Goal: Book appointment/travel/reservation

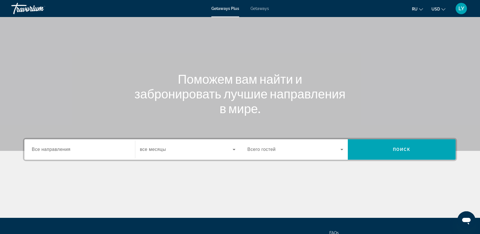
scroll to position [28, 0]
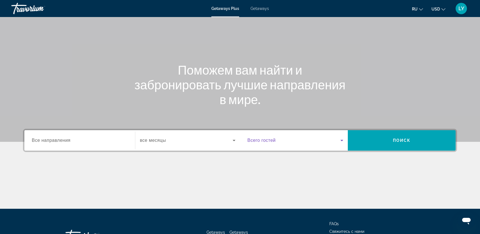
click at [325, 139] on span "Search widget" at bounding box center [293, 140] width 93 height 7
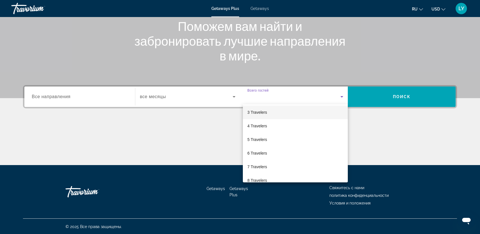
scroll to position [0, 0]
click at [271, 130] on mat-option "2 Travelers" at bounding box center [295, 127] width 105 height 14
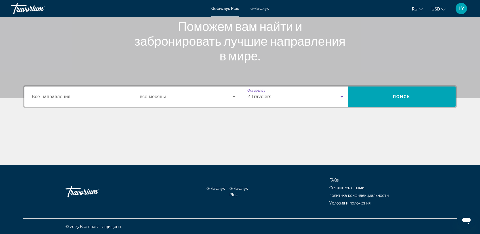
click at [70, 101] on div "Search widget" at bounding box center [80, 97] width 96 height 16
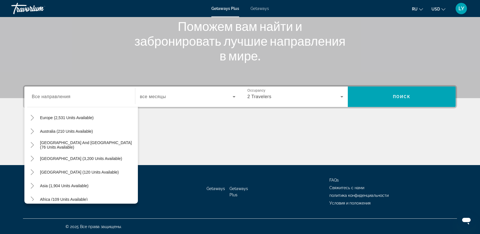
scroll to position [73, 0]
click at [72, 187] on span "Search widget" at bounding box center [64, 185] width 54 height 14
type input "**********"
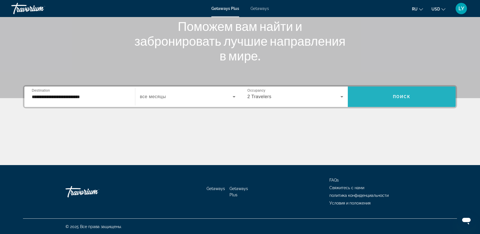
click at [408, 100] on span "Search widget" at bounding box center [402, 97] width 108 height 14
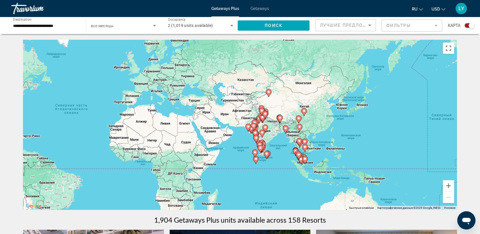
drag, startPoint x: 344, startPoint y: 164, endPoint x: 189, endPoint y: 157, distance: 155.0
click at [189, 157] on div "Чтобы активировать перетаскивание с помощью клавиатуры, нажмите Alt + Ввод. Пос…" at bounding box center [240, 125] width 434 height 170
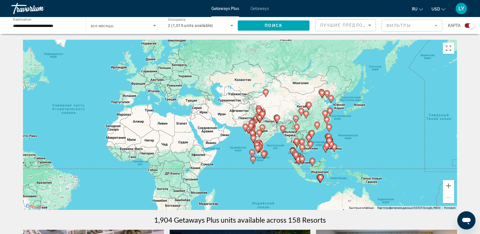
click at [446, 54] on div "Чтобы активировать перетаскивание с помощью клавиатуры, нажмите Alt + Ввод. Пос…" at bounding box center [240, 125] width 434 height 170
click at [447, 48] on button "Включить полноэкранный режим" at bounding box center [448, 48] width 11 height 11
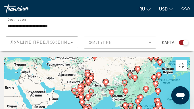
drag, startPoint x: 105, startPoint y: 65, endPoint x: 76, endPoint y: 40, distance: 38.2
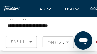
drag, startPoint x: 68, startPoint y: 30, endPoint x: 39, endPoint y: 29, distance: 29.2
drag, startPoint x: 69, startPoint y: 16, endPoint x: 48, endPoint y: 29, distance: 24.7
drag, startPoint x: 49, startPoint y: 23, endPoint x: 85, endPoint y: 28, distance: 35.7
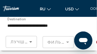
drag, startPoint x: 35, startPoint y: 39, endPoint x: 48, endPoint y: 35, distance: 13.7
drag, startPoint x: 48, startPoint y: 33, endPoint x: 53, endPoint y: 25, distance: 9.7
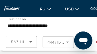
drag, startPoint x: 53, startPoint y: 31, endPoint x: 46, endPoint y: 46, distance: 16.5
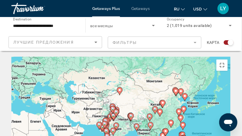
drag, startPoint x: 123, startPoint y: 91, endPoint x: 127, endPoint y: 106, distance: 15.5
click at [127, 106] on div "Чтобы активировать перетаскивание с помощью клавиатуры, нажмите Alt + Ввод. Пос…" at bounding box center [120, 113] width 219 height 113
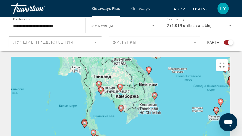
click at [121, 105] on icon "Main content" at bounding box center [120, 108] width 5 height 7
type input "**********"
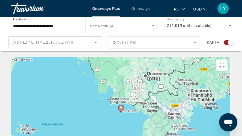
click at [121, 106] on image "Main content" at bounding box center [120, 107] width 3 height 3
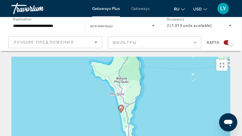
click at [121, 106] on image "Main content" at bounding box center [120, 107] width 3 height 3
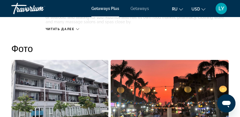
scroll to position [298, 0]
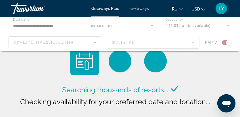
click at [69, 45] on div "Main content" at bounding box center [120, 34] width 240 height 34
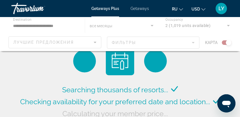
click at [93, 43] on div "Main content" at bounding box center [120, 34] width 240 height 34
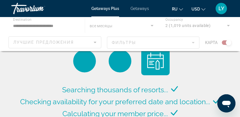
click at [95, 42] on div "Main content" at bounding box center [120, 34] width 240 height 34
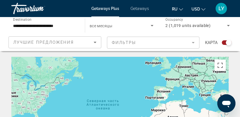
click at [180, 43] on mat-form-field "Фильтры" at bounding box center [153, 43] width 93 height 12
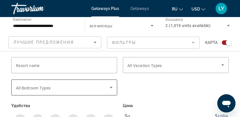
scroll to position [28, 0]
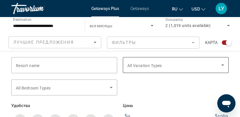
click at [221, 66] on icon "Search widget" at bounding box center [222, 65] width 7 height 7
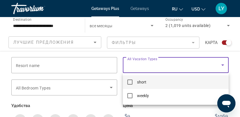
click at [221, 66] on div at bounding box center [120, 58] width 240 height 117
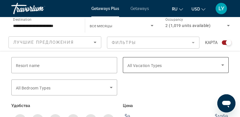
scroll to position [43, 0]
click at [109, 27] on span "все месяцы" at bounding box center [101, 26] width 23 height 5
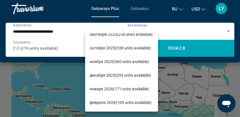
scroll to position [22, 0]
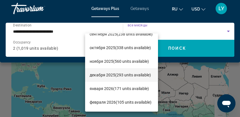
click at [102, 75] on span "декабря 2025 (293 units available)" at bounding box center [120, 74] width 61 height 7
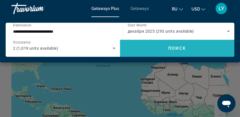
click at [158, 52] on span "Search widget" at bounding box center [177, 48] width 114 height 14
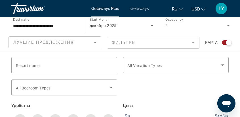
scroll to position [386, 0]
click at [227, 42] on div "Search widget" at bounding box center [229, 43] width 6 height 6
click at [227, 42] on div "Search widget" at bounding box center [225, 43] width 6 height 6
click at [208, 56] on div "Resort name Vacation Types All Vacation Types Bedroom Types All Bedroom Types У…" at bounding box center [120, 106] width 240 height 111
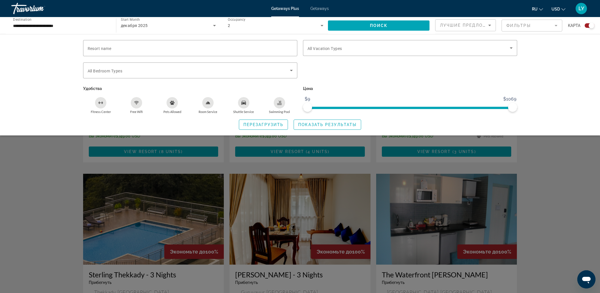
scroll to position [457, 0]
click at [484, 179] on div "Search widget" at bounding box center [300, 189] width 600 height 208
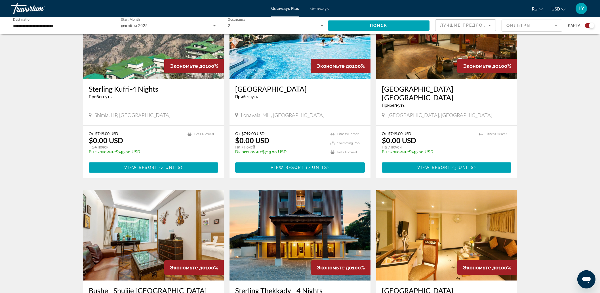
scroll to position [0, 0]
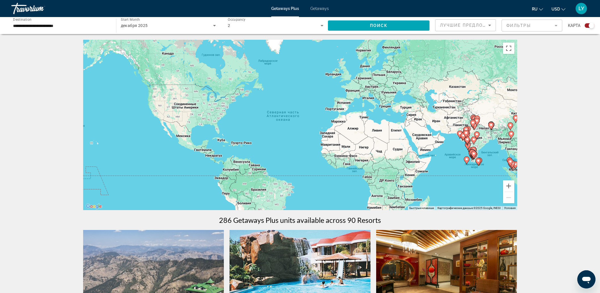
click at [73, 27] on input "**********" at bounding box center [61, 25] width 96 height 7
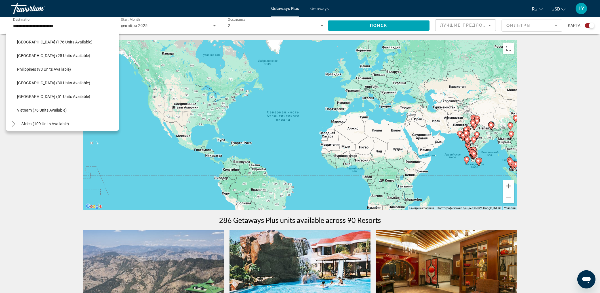
scroll to position [241, 0]
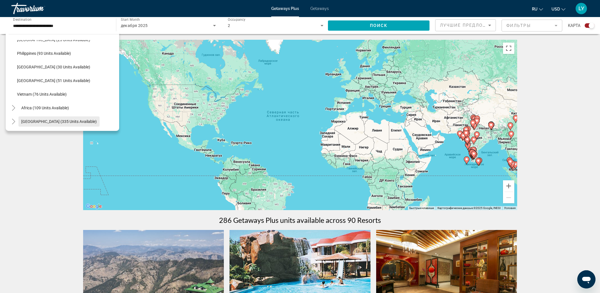
click at [63, 121] on span "[GEOGRAPHIC_DATA] (335 units available)" at bounding box center [58, 121] width 75 height 5
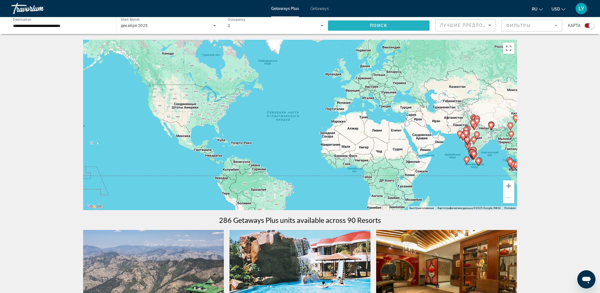
click at [365, 26] on span "Search widget" at bounding box center [379, 26] width 102 height 14
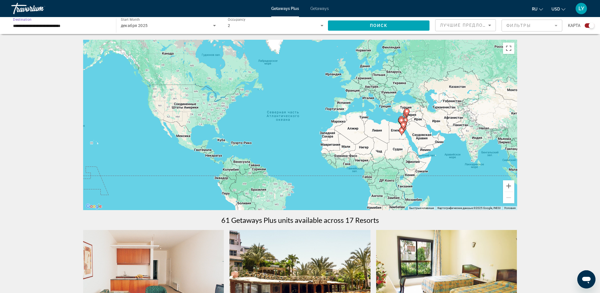
click at [65, 26] on input "**********" at bounding box center [61, 25] width 96 height 7
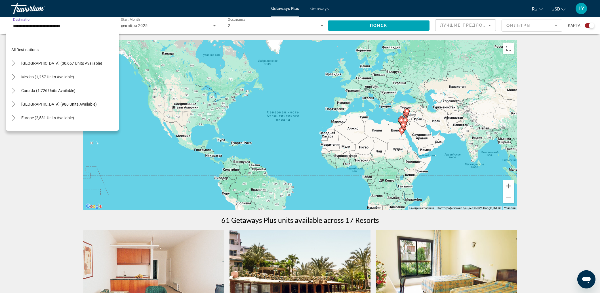
scroll to position [129, 0]
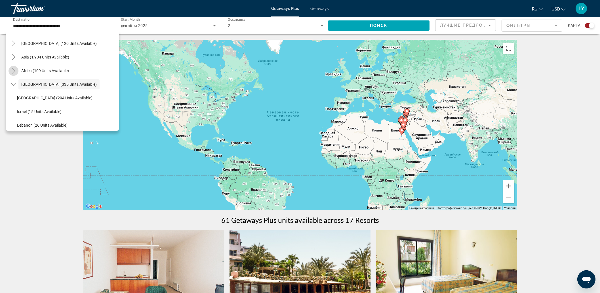
click at [14, 70] on icon "Toggle Africa (109 units available)" at bounding box center [14, 71] width 6 height 6
click at [16, 55] on icon "Toggle Asia (1,904 units available)" at bounding box center [14, 57] width 6 height 6
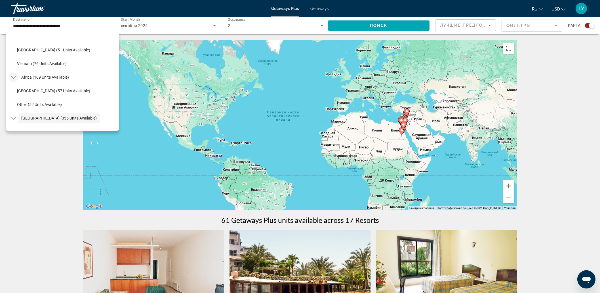
scroll to position [274, 0]
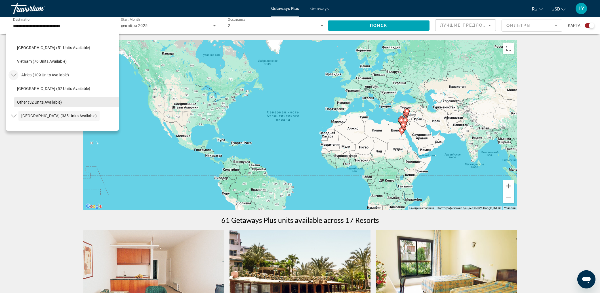
click at [24, 100] on span "Other (52 units available)" at bounding box center [39, 102] width 45 height 5
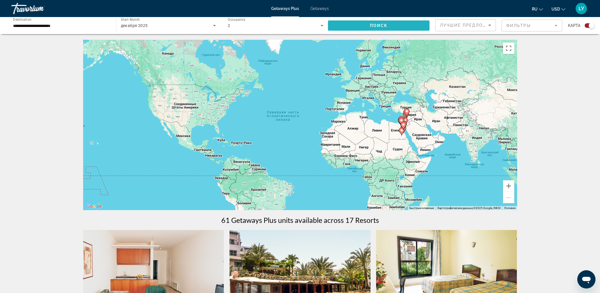
click at [351, 29] on span "Search widget" at bounding box center [379, 26] width 102 height 14
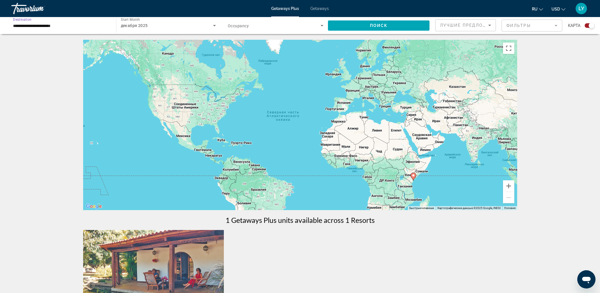
click at [49, 27] on input "**********" at bounding box center [61, 25] width 96 height 7
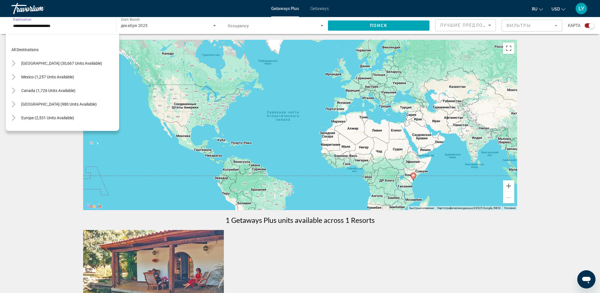
scroll to position [119, 0]
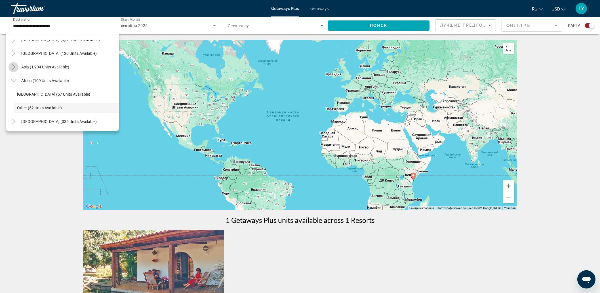
click at [17, 67] on mat-icon "Toggle Asia (1,904 units available)" at bounding box center [14, 67] width 10 height 10
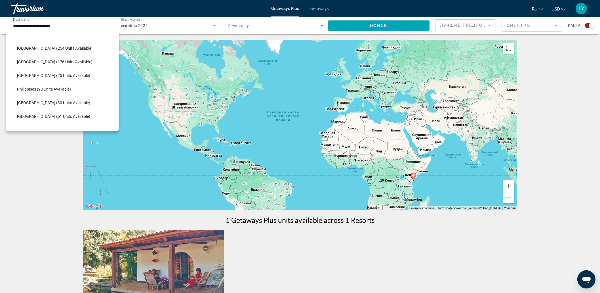
scroll to position [207, 0]
click at [54, 77] on span "Search widget" at bounding box center [66, 74] width 105 height 14
type input "**********"
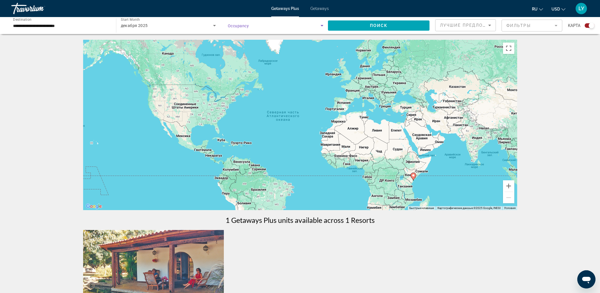
click at [318, 24] on span "Search widget" at bounding box center [274, 25] width 93 height 7
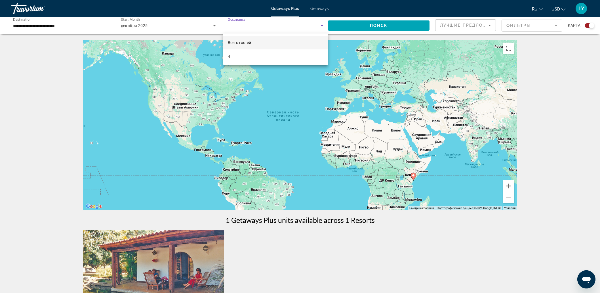
click at [318, 24] on div at bounding box center [300, 146] width 600 height 293
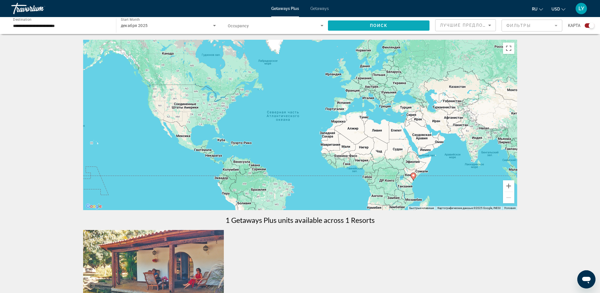
click at [349, 29] on span "Search widget" at bounding box center [379, 26] width 102 height 14
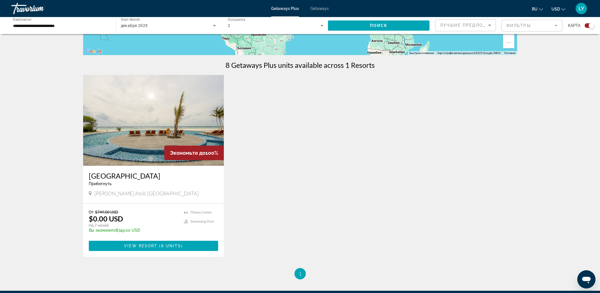
scroll to position [177, 0]
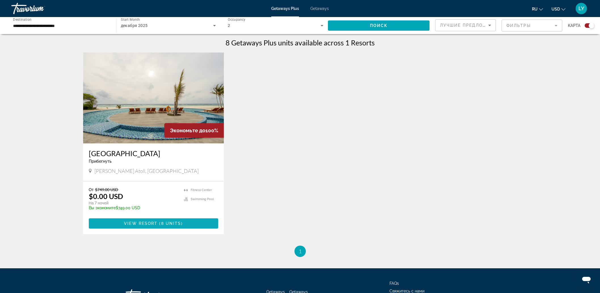
click at [168, 226] on span "Main content" at bounding box center [154, 223] width 130 height 14
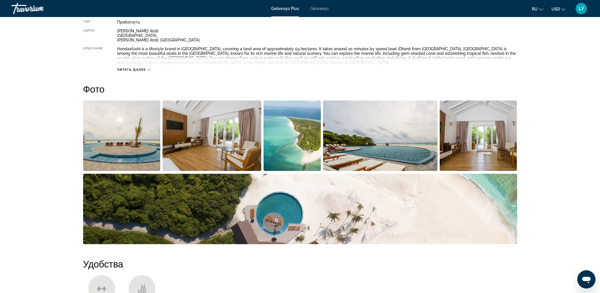
scroll to position [71, 0]
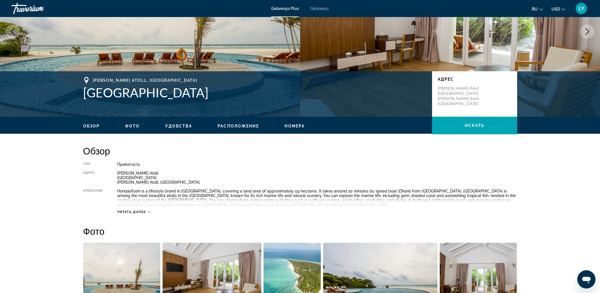
drag, startPoint x: 84, startPoint y: 93, endPoint x: 225, endPoint y: 94, distance: 140.7
click at [225, 94] on h1 "Hondaafushi Island Resort" at bounding box center [254, 92] width 343 height 15
copy h1 "Hondaafushi Island Resort"
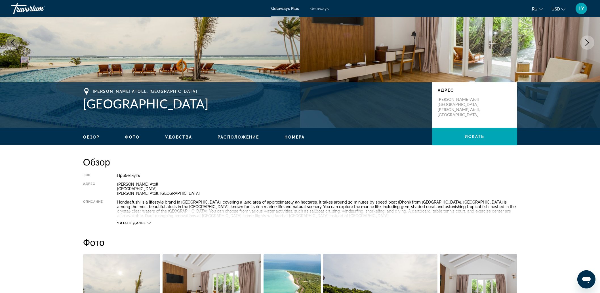
scroll to position [59, 0]
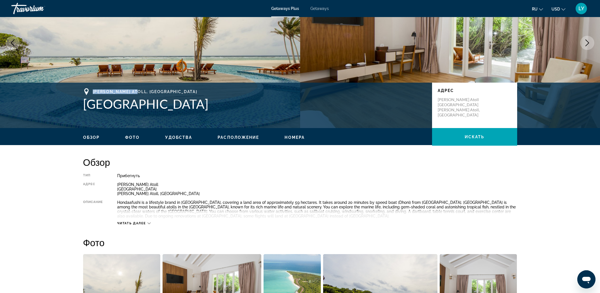
drag, startPoint x: 94, startPoint y: 91, endPoint x: 139, endPoint y: 91, distance: 45.4
click at [139, 91] on span "Haa Dhaalu Atoll, Maldives" at bounding box center [145, 91] width 105 height 5
copy span "Haa Dhaalu Atoll"
click at [176, 137] on span "Удобства" at bounding box center [178, 137] width 27 height 5
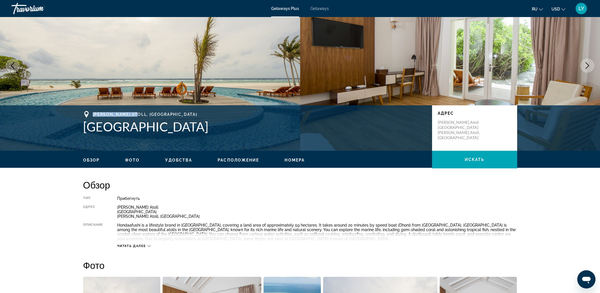
scroll to position [11, 0]
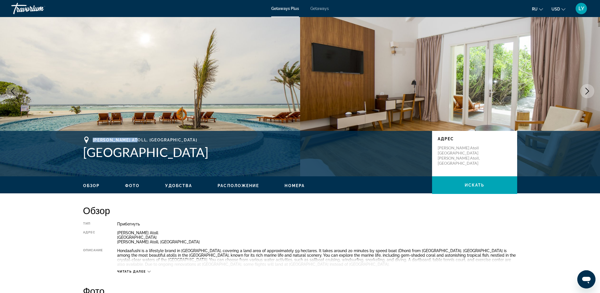
click at [484, 88] on icon "Next image" at bounding box center [587, 91] width 7 height 7
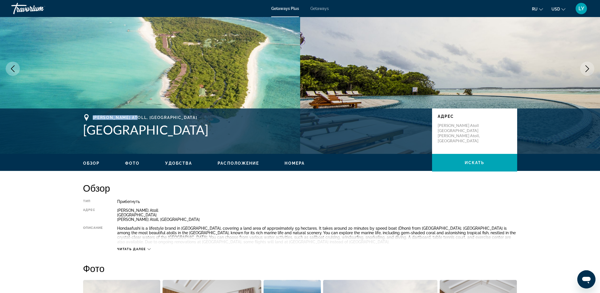
scroll to position [0, 0]
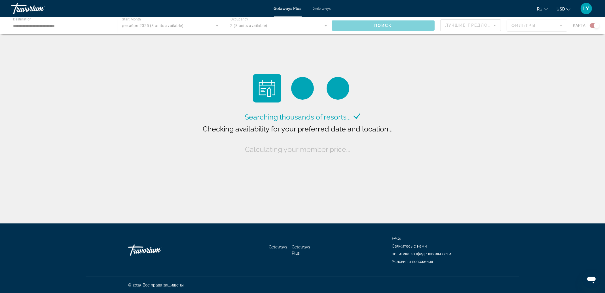
click at [33, 26] on div "Main content" at bounding box center [302, 25] width 605 height 17
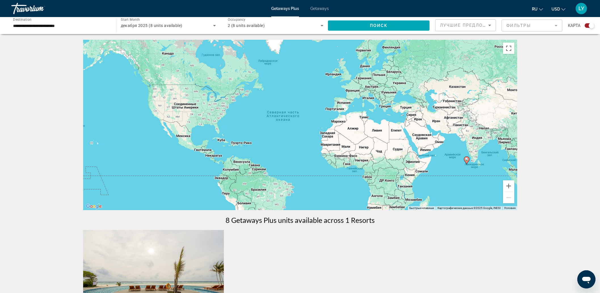
click at [74, 27] on input "**********" at bounding box center [61, 25] width 96 height 7
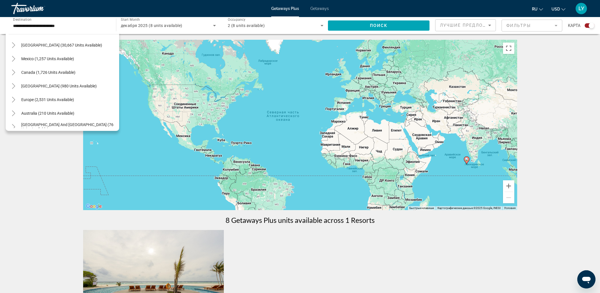
scroll to position [13, 0]
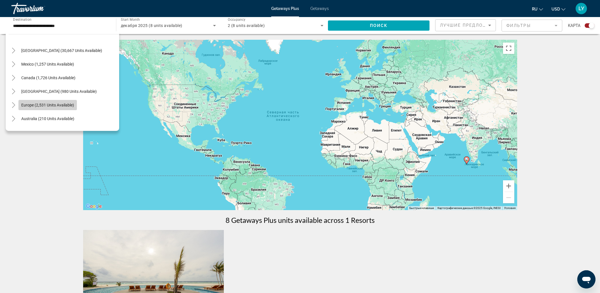
click at [62, 103] on span "Europe (2,531 units available)" at bounding box center [47, 105] width 53 height 5
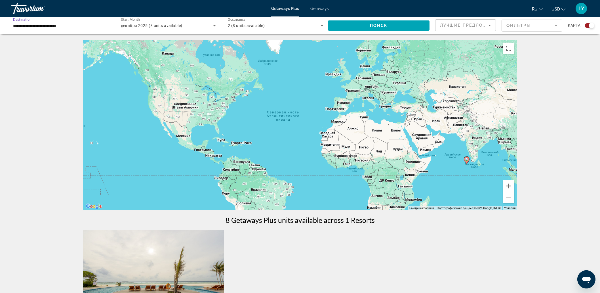
click at [192, 29] on div "декабря 2025 (8 units available)" at bounding box center [168, 26] width 95 height 16
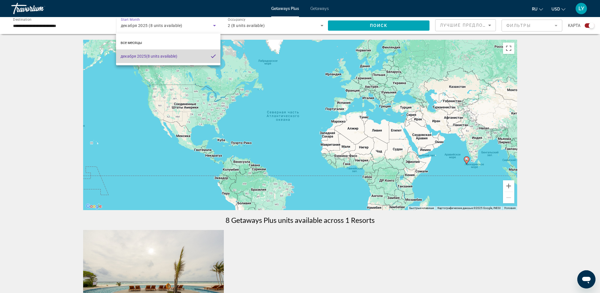
click at [149, 56] on span "декабря 2025 (8 units available)" at bounding box center [149, 56] width 57 height 7
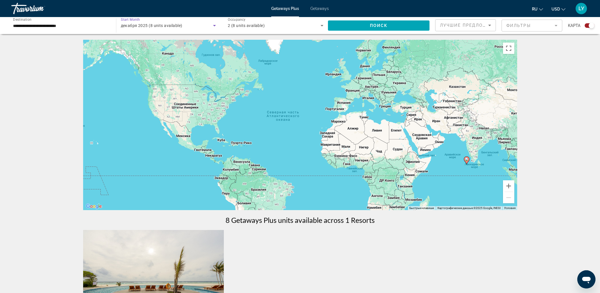
click at [155, 30] on div "декабря 2025 (8 units available)" at bounding box center [168, 26] width 95 height 16
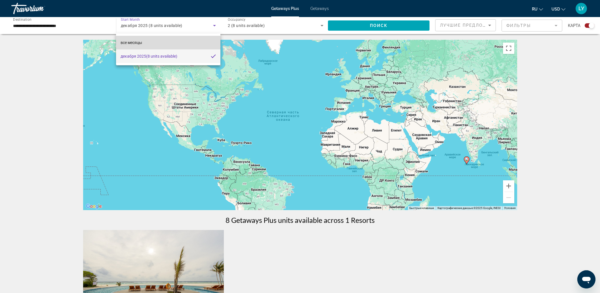
click at [137, 42] on span "все месяцы" at bounding box center [132, 42] width 22 height 5
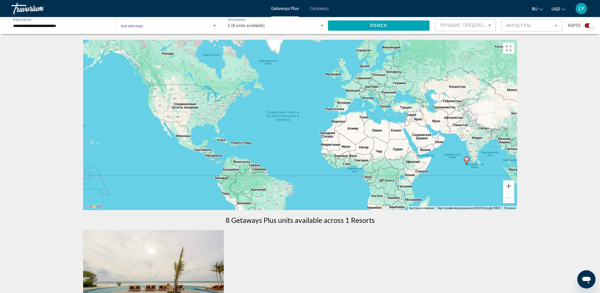
click at [202, 26] on span "Search widget" at bounding box center [167, 25] width 92 height 7
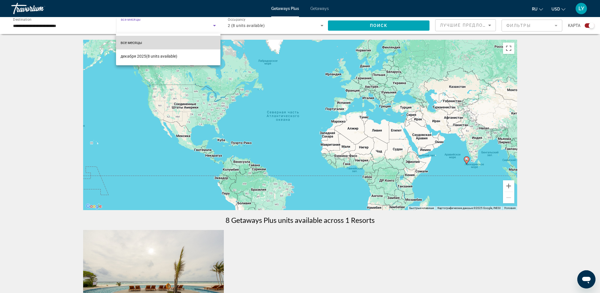
click at [144, 40] on mat-option "все месяцы" at bounding box center [168, 43] width 104 height 14
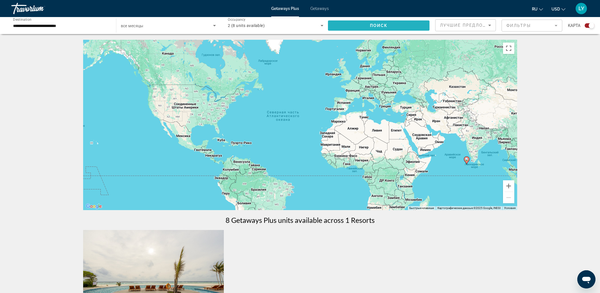
click at [363, 27] on span "Search widget" at bounding box center [379, 26] width 102 height 14
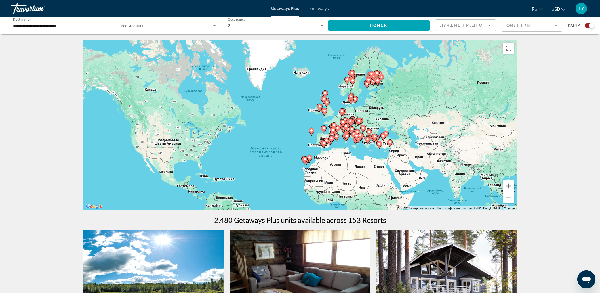
drag, startPoint x: 403, startPoint y: 152, endPoint x: 392, endPoint y: 167, distance: 18.8
click at [392, 167] on div "Чтобы активировать перетаскивание с помощью клавиатуры, нажмите Alt + Ввод. Пос…" at bounding box center [300, 125] width 434 height 170
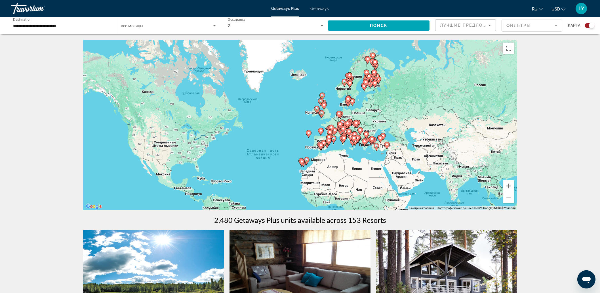
click at [216, 28] on icon "Search widget" at bounding box center [214, 25] width 7 height 7
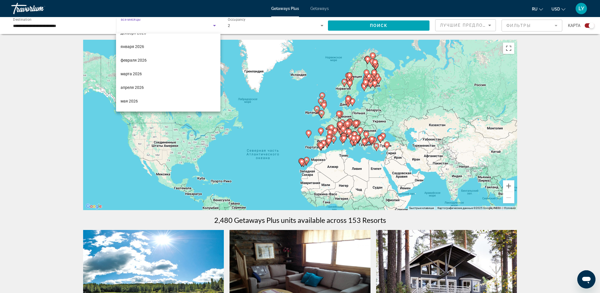
scroll to position [65, 0]
click at [146, 77] on mat-option "марта 2026" at bounding box center [168, 73] width 104 height 14
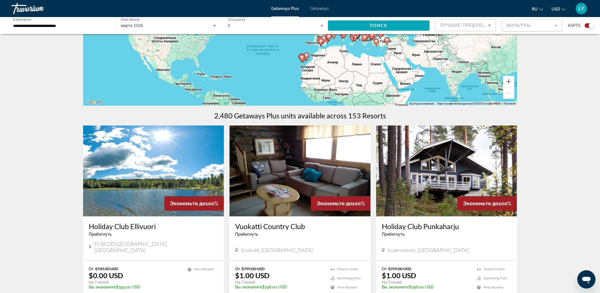
scroll to position [106, 0]
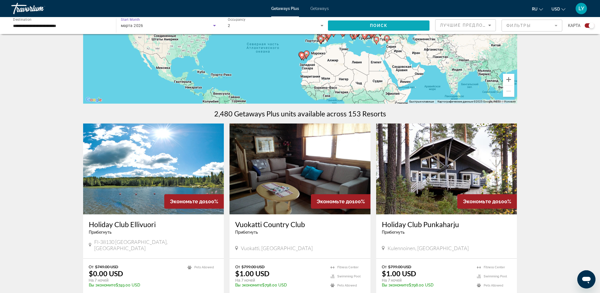
click at [387, 27] on span "Search widget" at bounding box center [379, 26] width 102 height 14
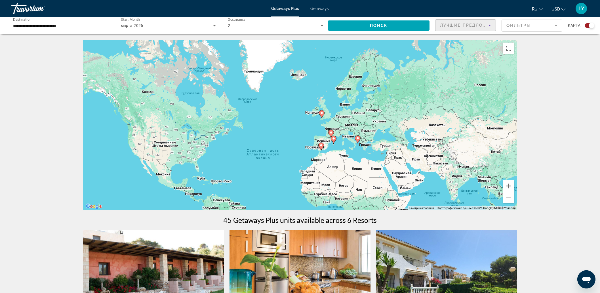
click at [468, 26] on span "Лучшие предложения" at bounding box center [470, 25] width 60 height 5
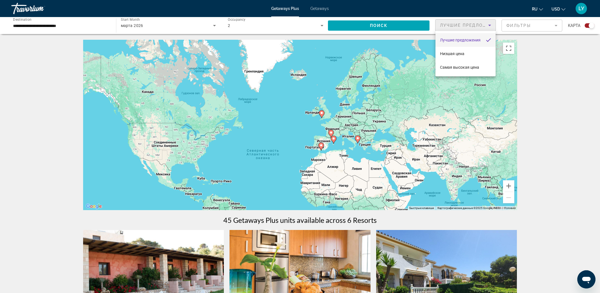
click at [484, 148] on div at bounding box center [300, 146] width 600 height 293
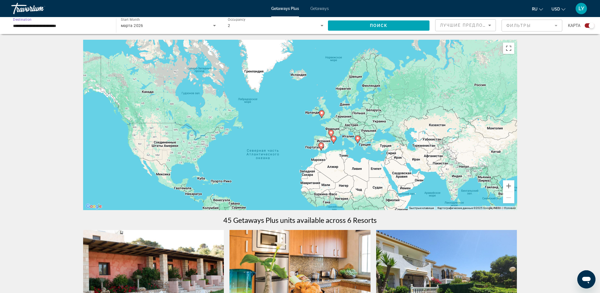
click at [64, 26] on input "**********" at bounding box center [61, 25] width 96 height 7
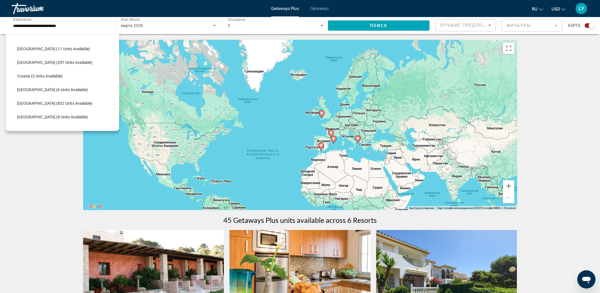
scroll to position [74, 0]
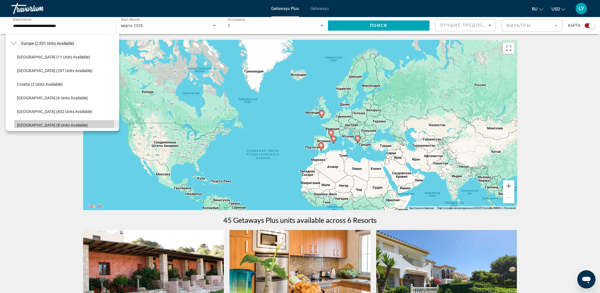
click at [50, 124] on span "[GEOGRAPHIC_DATA] (8 units available)" at bounding box center [52, 125] width 71 height 5
type input "**********"
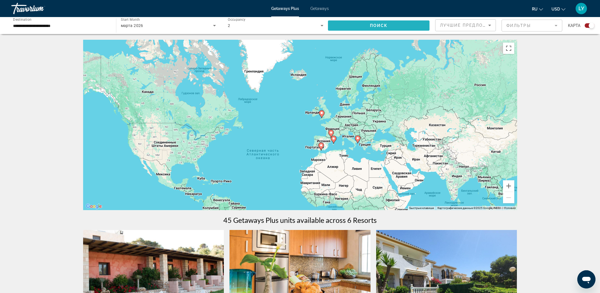
click at [356, 28] on span "Search widget" at bounding box center [379, 26] width 102 height 14
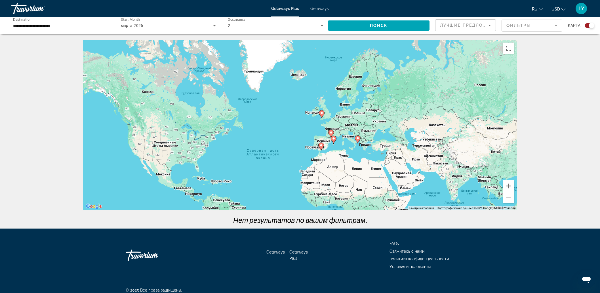
click at [160, 27] on div "марта 2026" at bounding box center [167, 25] width 92 height 7
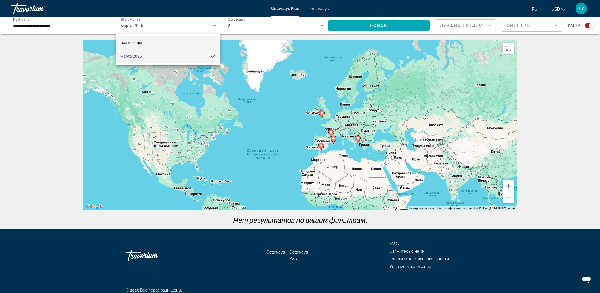
click at [137, 42] on span "все месяцы" at bounding box center [132, 42] width 22 height 5
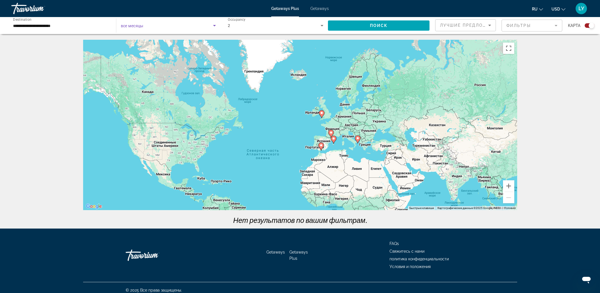
click at [215, 26] on icon "Search widget" at bounding box center [214, 25] width 7 height 7
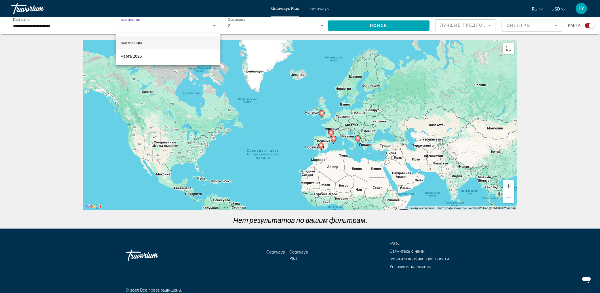
click at [215, 26] on div at bounding box center [300, 146] width 600 height 293
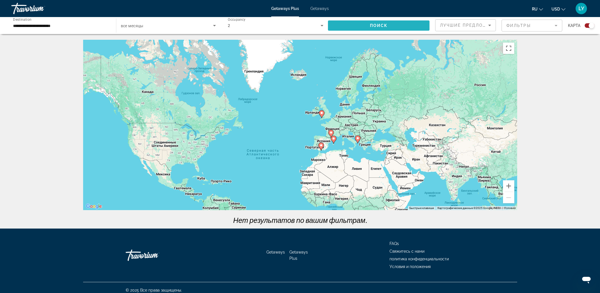
click at [379, 24] on span "Поиск" at bounding box center [379, 25] width 18 height 5
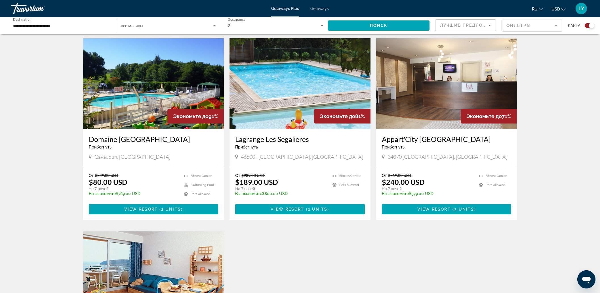
scroll to position [177, 0]
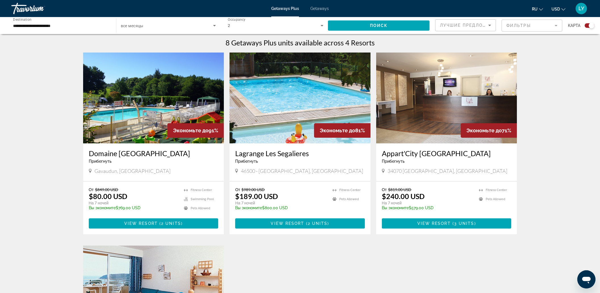
click at [165, 123] on img "Main content" at bounding box center [153, 97] width 141 height 91
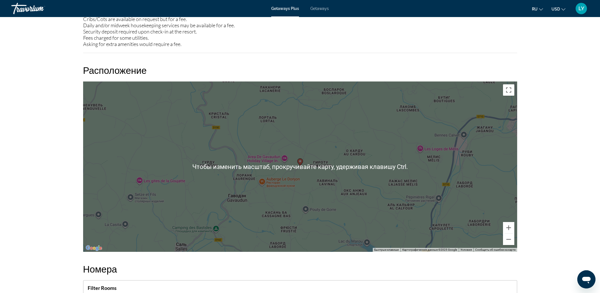
scroll to position [780, 0]
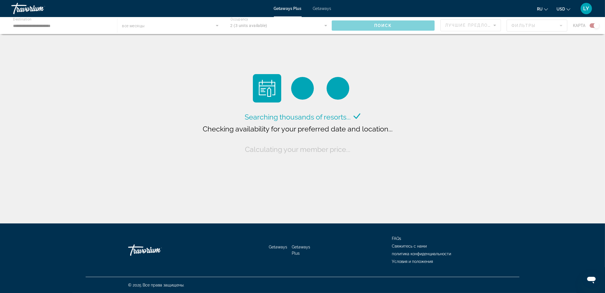
click at [64, 26] on div "Main content" at bounding box center [302, 25] width 605 height 17
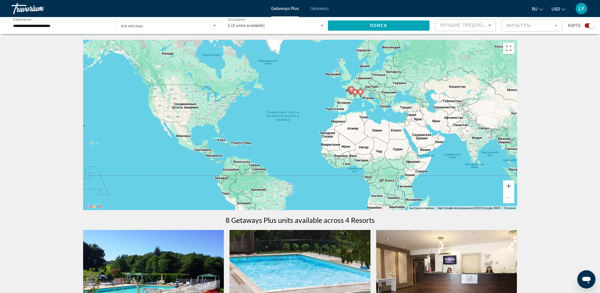
click at [50, 24] on input "**********" at bounding box center [61, 25] width 96 height 7
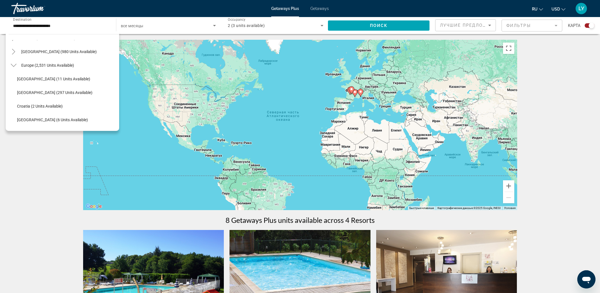
scroll to position [24, 0]
click at [17, 91] on mat-icon "Toggle Europe (2,531 units available)" at bounding box center [14, 94] width 10 height 10
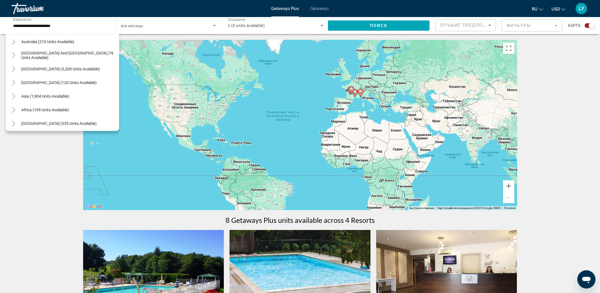
scroll to position [92, 0]
click at [13, 122] on icon "Toggle Middle East (335 units available)" at bounding box center [14, 121] width 6 height 6
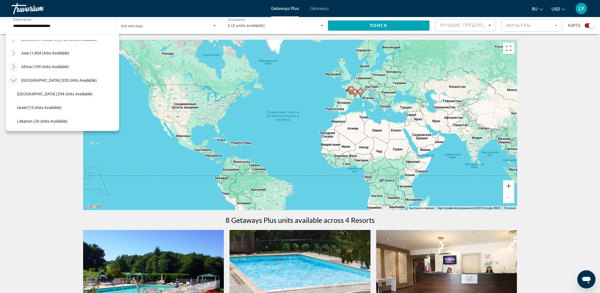
click at [14, 66] on icon "Toggle Africa (109 units available)" at bounding box center [13, 67] width 3 height 6
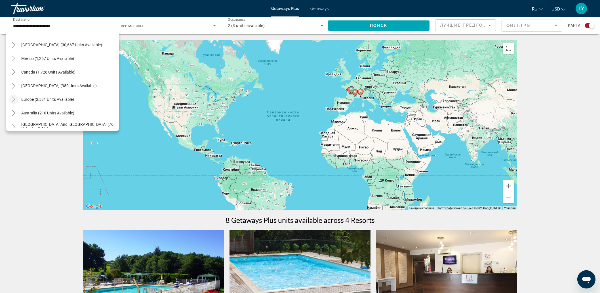
scroll to position [19, 0]
click at [13, 44] on icon "Toggle United States (30,667 units available)" at bounding box center [14, 44] width 6 height 6
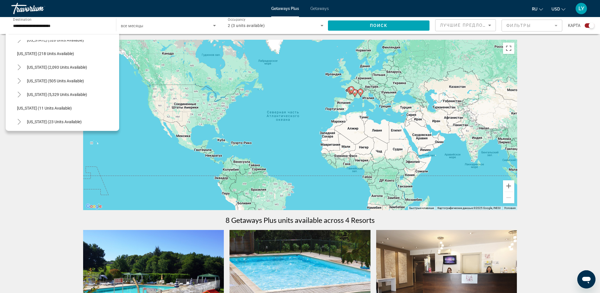
scroll to position [48, 0]
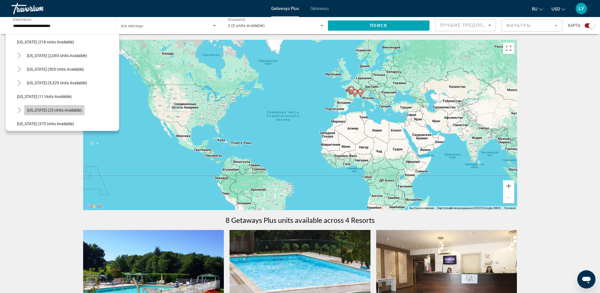
click at [65, 111] on span "Hawaii (23 units available)" at bounding box center [54, 110] width 55 height 5
type input "**********"
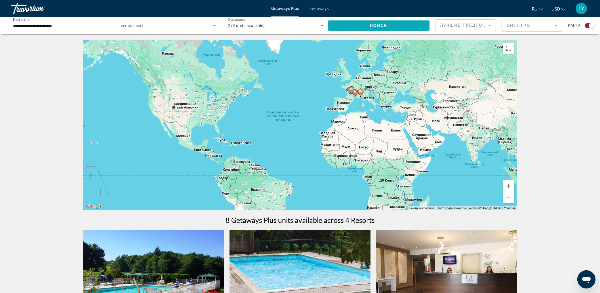
click at [352, 27] on span "Search widget" at bounding box center [379, 26] width 102 height 14
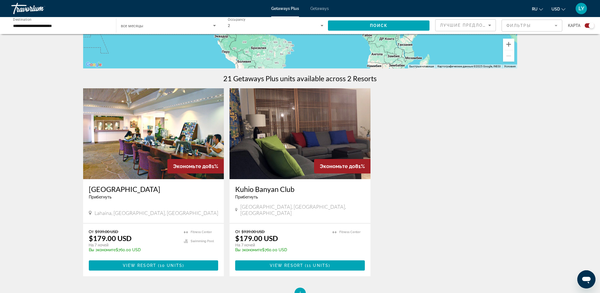
scroll to position [177, 0]
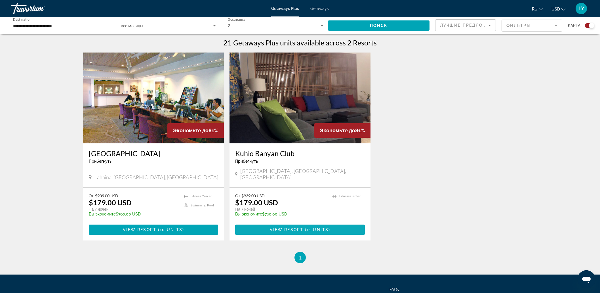
click at [296, 227] on span "View Resort" at bounding box center [286, 229] width 33 height 5
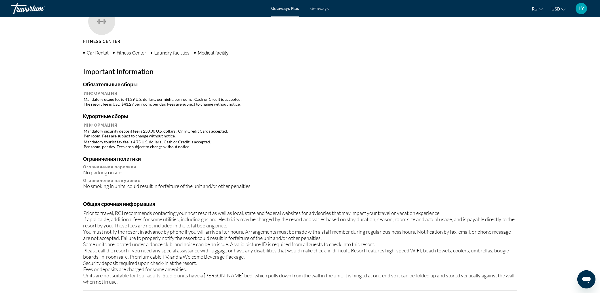
scroll to position [390, 0]
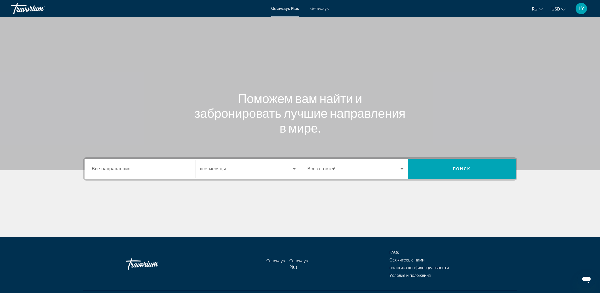
click at [140, 169] on input "Destination Все направления" at bounding box center [140, 169] width 96 height 7
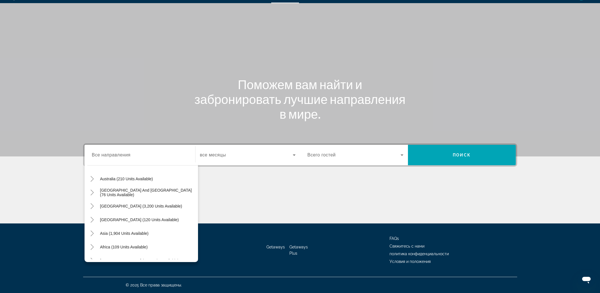
scroll to position [92, 0]
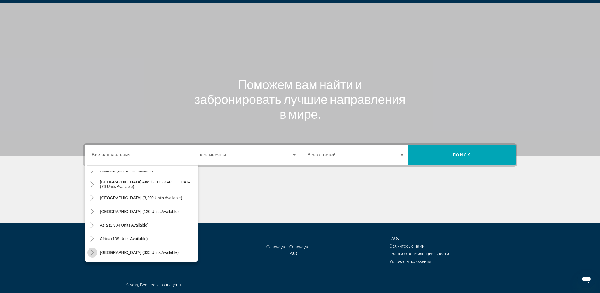
click at [92, 252] on icon "Toggle Middle East (335 units available)" at bounding box center [92, 252] width 6 height 6
click at [95, 196] on icon "Toggle Africa (109 units available)" at bounding box center [92, 198] width 6 height 6
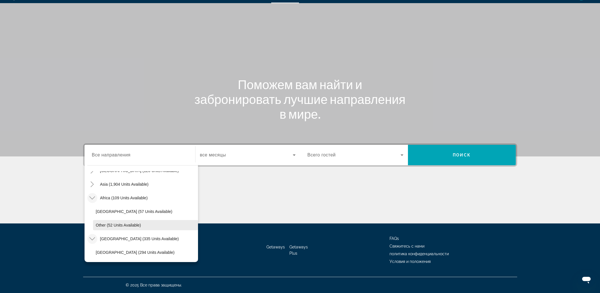
scroll to position [97, 0]
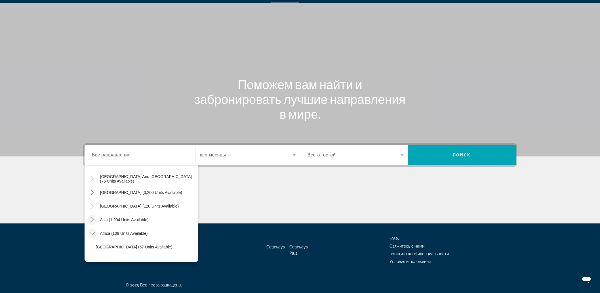
click at [91, 221] on icon "Toggle Asia (1,904 units available)" at bounding box center [92, 220] width 6 height 6
click at [129, 204] on span "Search widget" at bounding box center [145, 207] width 105 height 14
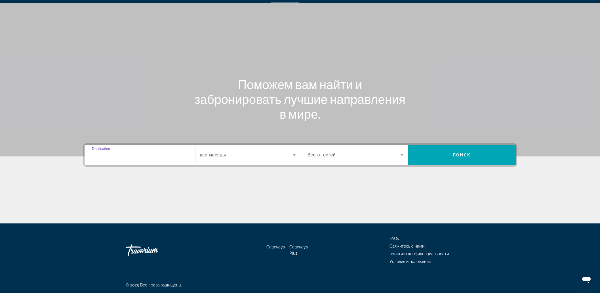
type input "**********"
click at [261, 154] on span "Search widget" at bounding box center [246, 154] width 93 height 7
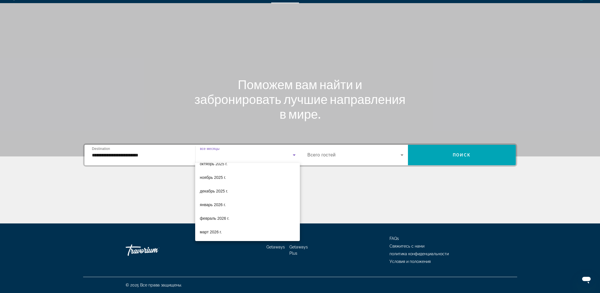
scroll to position [59, 0]
click at [227, 209] on mat-option "март 2026 г." at bounding box center [247, 208] width 105 height 14
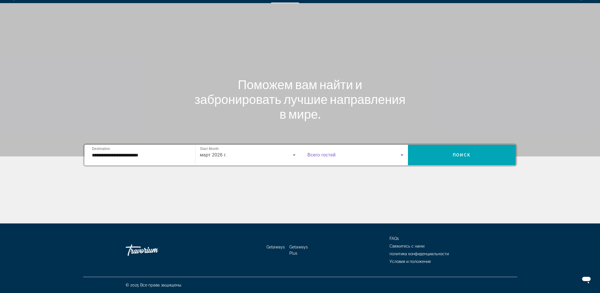
click at [359, 157] on span "Search widget" at bounding box center [353, 154] width 93 height 7
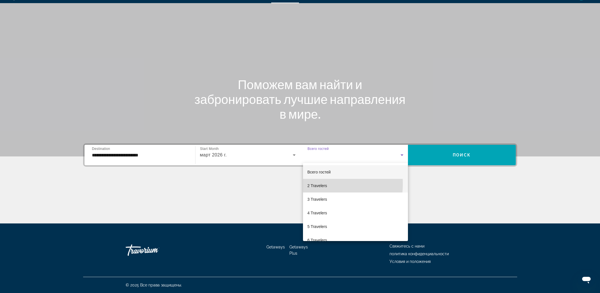
click at [314, 184] on span "2 Travelers" at bounding box center [317, 185] width 20 height 7
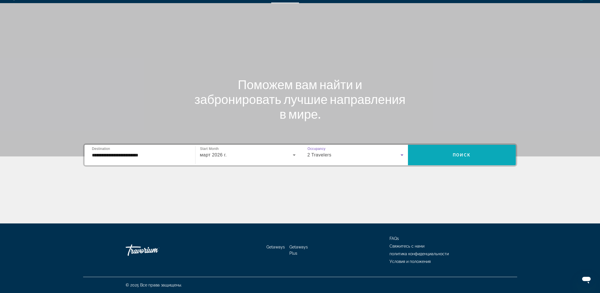
click at [462, 154] on span "Поиск" at bounding box center [462, 155] width 18 height 5
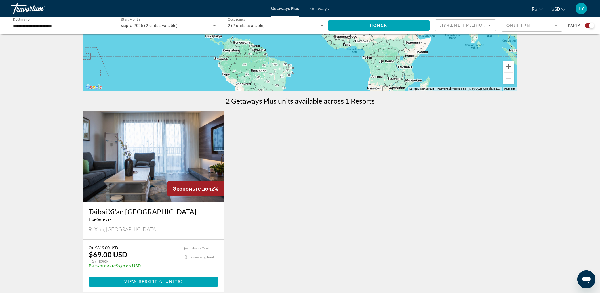
scroll to position [142, 0]
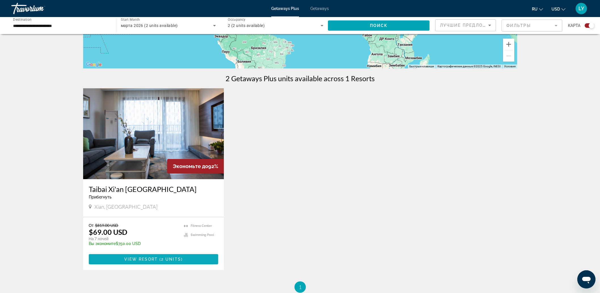
click at [154, 257] on span "View Resort" at bounding box center [140, 259] width 33 height 5
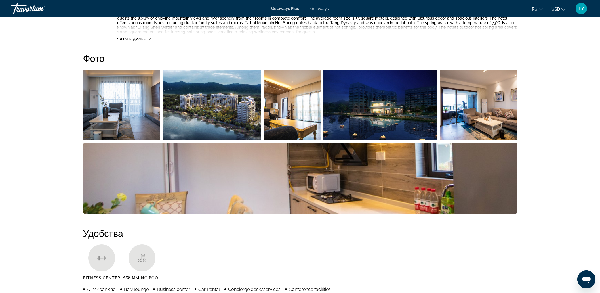
scroll to position [142, 0]
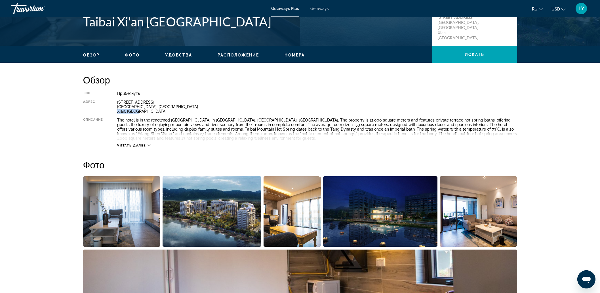
drag, startPoint x: 117, startPoint y: 112, endPoint x: 137, endPoint y: 112, distance: 19.3
click at [137, 112] on div "[STREET_ADDRESS]" at bounding box center [317, 107] width 400 height 14
copy div "Xian, [GEOGRAPHIC_DATA]"
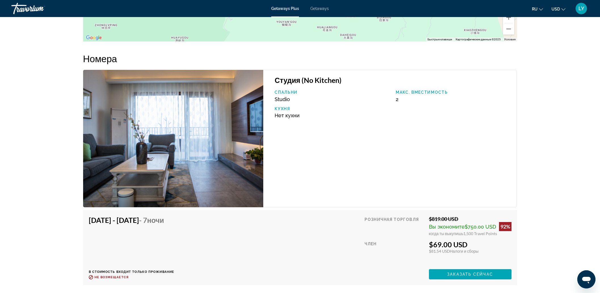
scroll to position [988, 0]
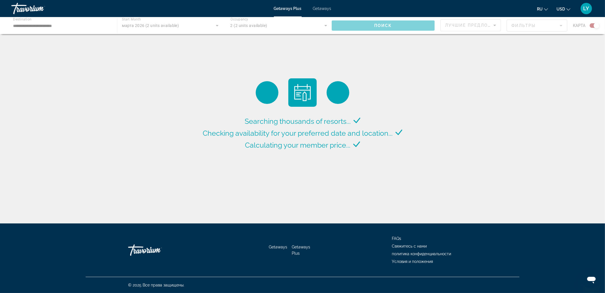
click at [56, 29] on div "Main content" at bounding box center [302, 25] width 605 height 17
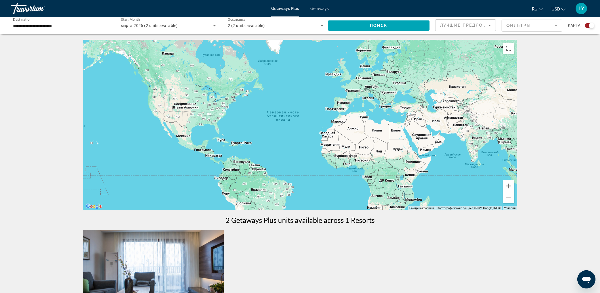
click at [44, 27] on input "**********" at bounding box center [61, 25] width 96 height 7
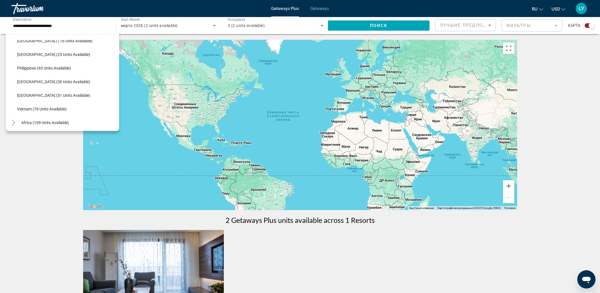
scroll to position [231, 0]
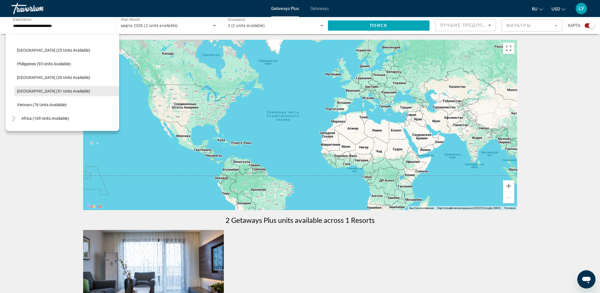
click at [31, 90] on span "[GEOGRAPHIC_DATA] (51 units available)" at bounding box center [53, 91] width 73 height 5
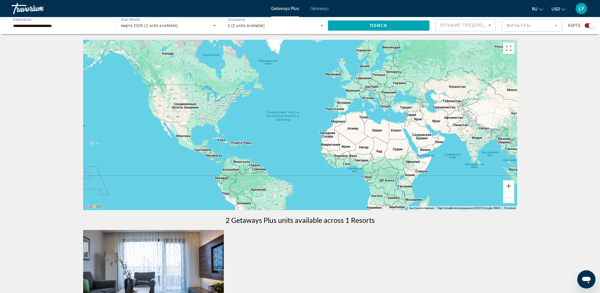
type input "**********"
click at [378, 26] on span "Поиск" at bounding box center [379, 25] width 18 height 5
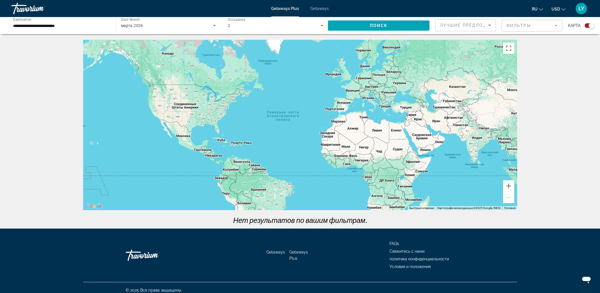
click at [157, 26] on div "марта 2026" at bounding box center [167, 25] width 92 height 7
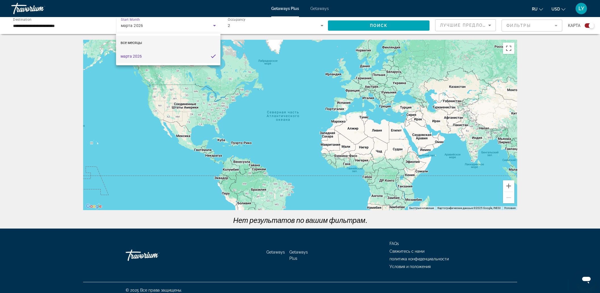
drag, startPoint x: 139, startPoint y: 40, endPoint x: 170, endPoint y: 40, distance: 31.2
click at [139, 40] on span "все месяцы" at bounding box center [132, 42] width 22 height 5
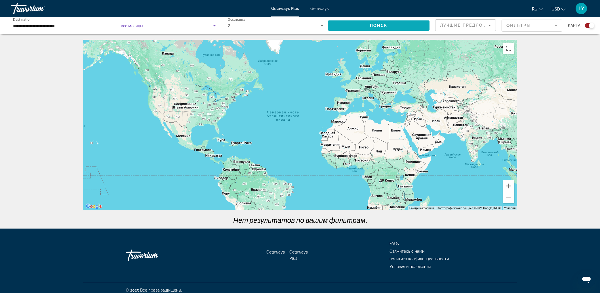
click at [376, 25] on span "Поиск" at bounding box center [379, 25] width 18 height 5
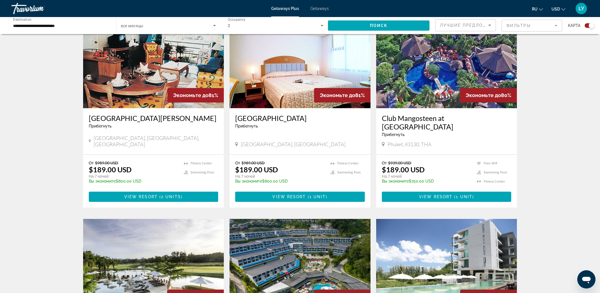
scroll to position [177, 0]
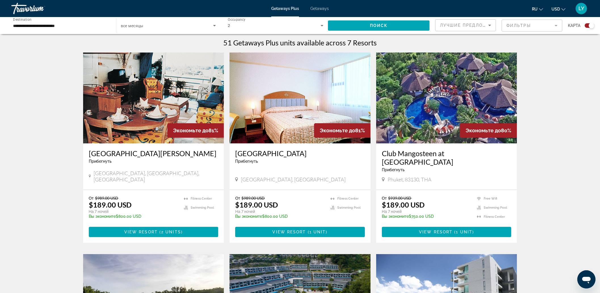
click at [446, 96] on img "Main content" at bounding box center [446, 97] width 141 height 91
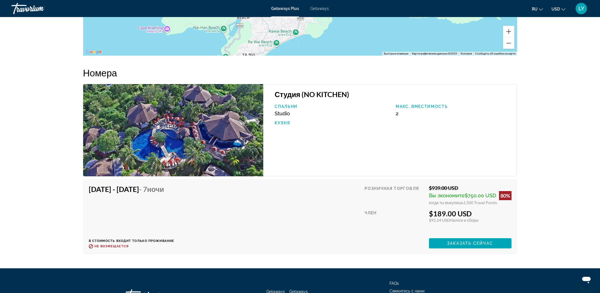
scroll to position [893, 0]
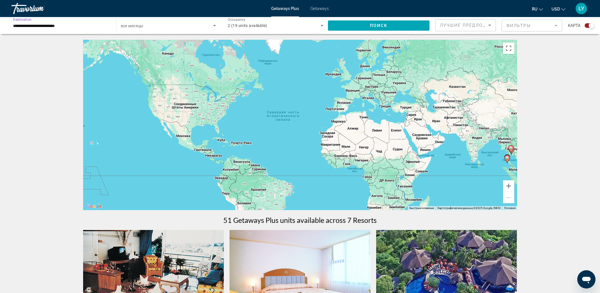
click at [99, 28] on input "**********" at bounding box center [61, 25] width 96 height 7
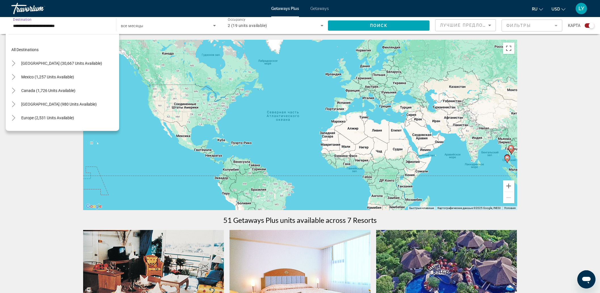
scroll to position [238, 0]
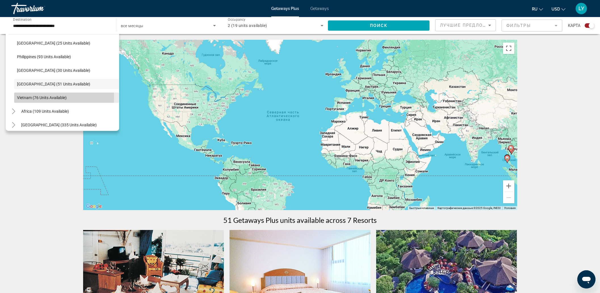
click at [54, 97] on span "Vietnam (76 units available)" at bounding box center [42, 97] width 50 height 5
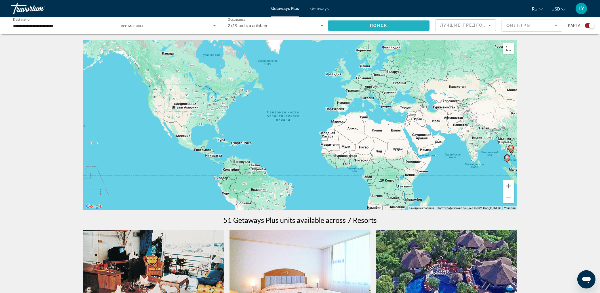
click at [369, 27] on span "Search widget" at bounding box center [379, 26] width 102 height 14
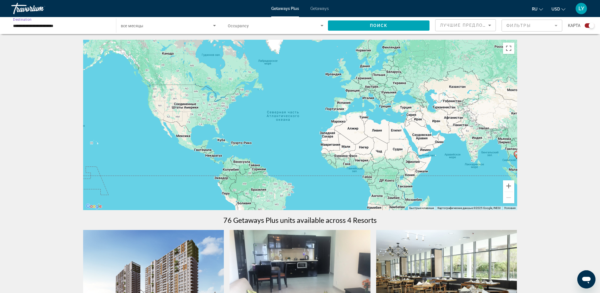
click at [71, 25] on input "**********" at bounding box center [61, 25] width 96 height 7
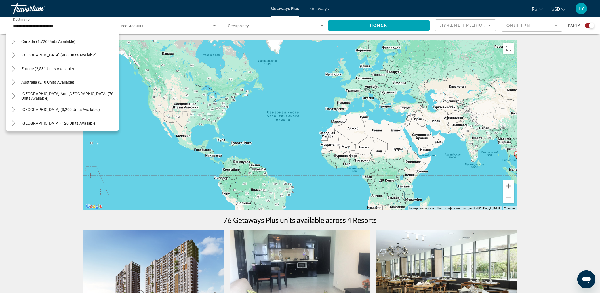
scroll to position [45, 0]
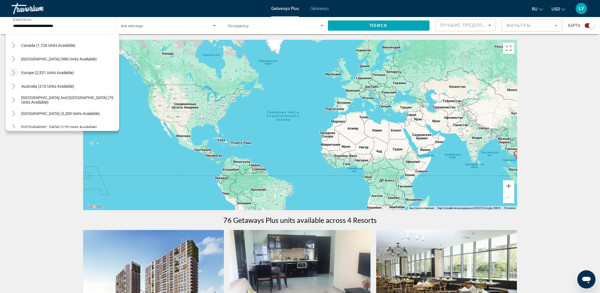
click at [17, 71] on mat-icon "Toggle Europe (2,531 units available)" at bounding box center [14, 73] width 10 height 10
click at [60, 89] on span "Search widget" at bounding box center [66, 87] width 105 height 14
type input "**********"
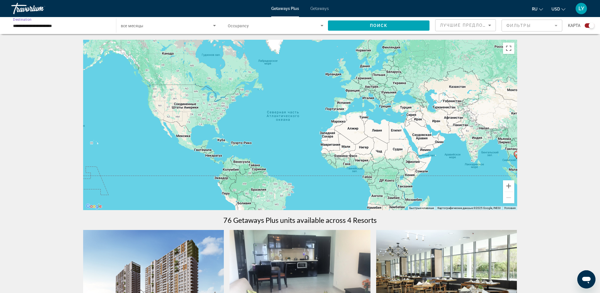
click at [281, 26] on span "Search widget" at bounding box center [274, 25] width 93 height 7
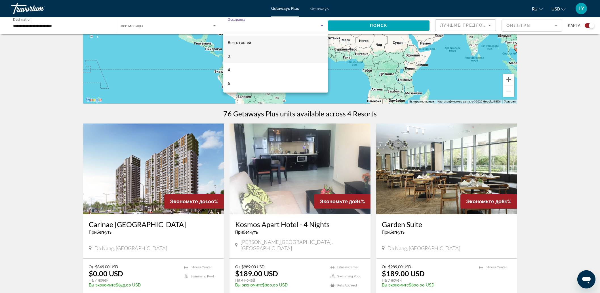
scroll to position [0, 0]
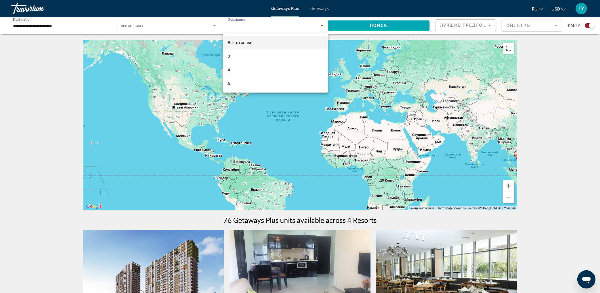
click at [307, 26] on div at bounding box center [300, 146] width 600 height 293
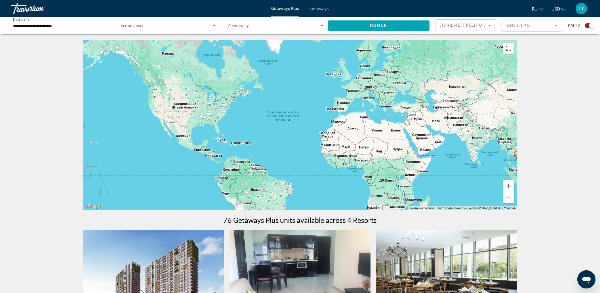
click at [318, 25] on icon "Search widget" at bounding box center [321, 25] width 7 height 7
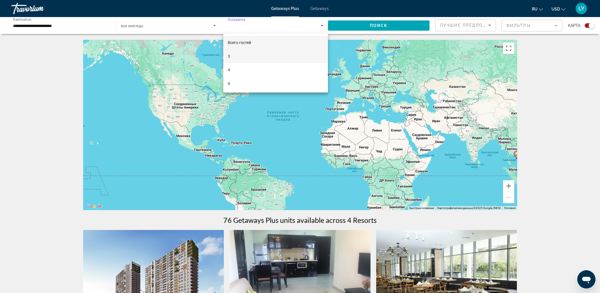
click at [250, 56] on mat-option "3" at bounding box center [275, 56] width 105 height 14
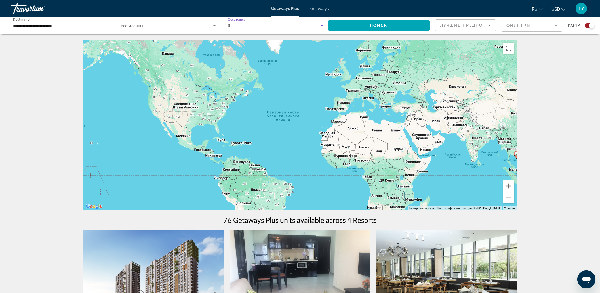
click at [322, 25] on icon "Search widget" at bounding box center [321, 25] width 3 height 1
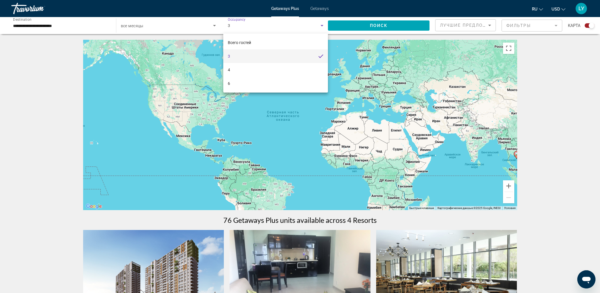
click at [380, 26] on div at bounding box center [300, 146] width 600 height 293
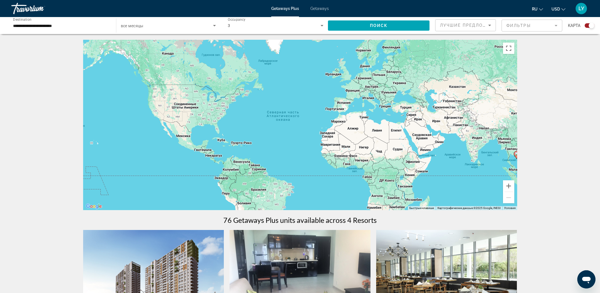
click at [320, 26] on icon "Search widget" at bounding box center [321, 25] width 7 height 7
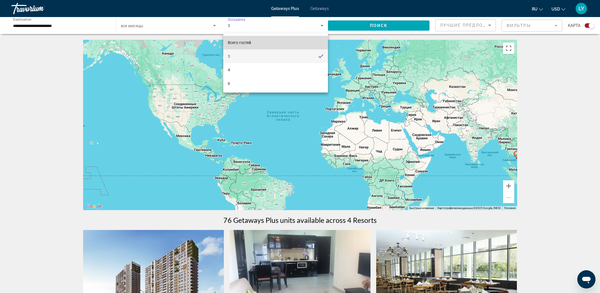
click at [258, 38] on mat-option "Всего гостей" at bounding box center [275, 43] width 105 height 14
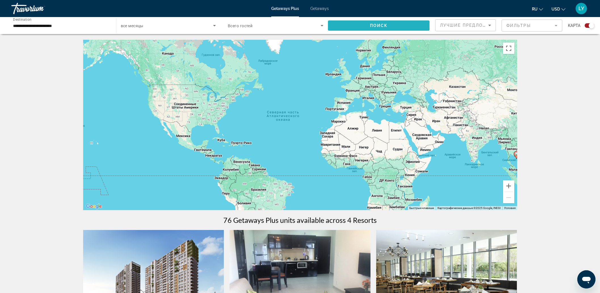
click at [385, 26] on span "Поиск" at bounding box center [379, 25] width 18 height 5
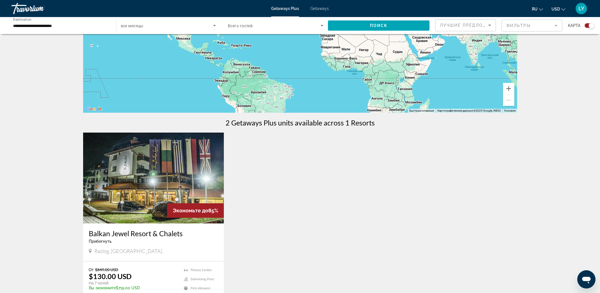
scroll to position [177, 0]
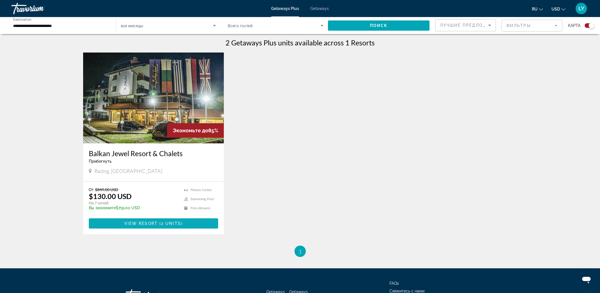
click at [143, 224] on span "View Resort" at bounding box center [140, 223] width 33 height 5
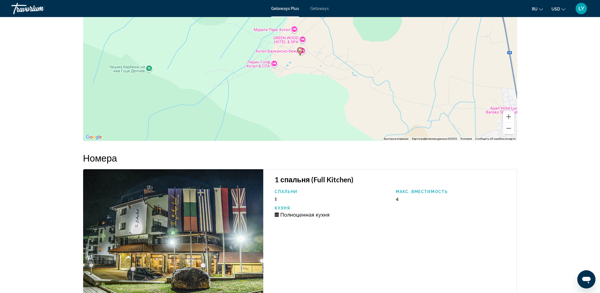
scroll to position [715, 0]
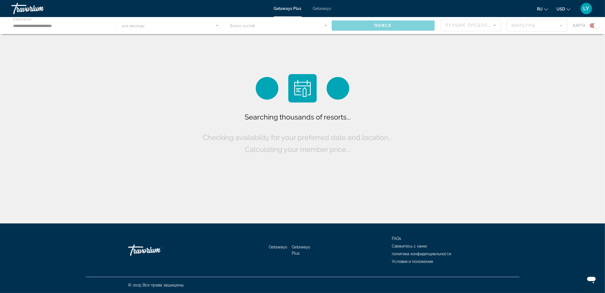
click at [59, 23] on div "Main content" at bounding box center [302, 25] width 605 height 17
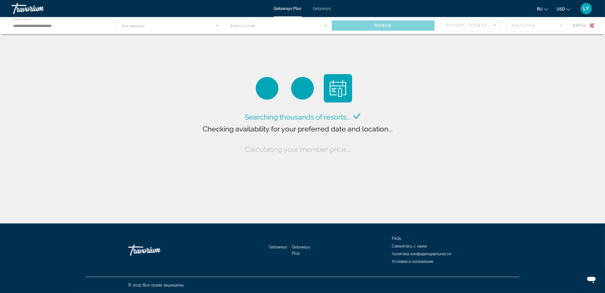
click at [45, 27] on div "Main content" at bounding box center [302, 25] width 605 height 17
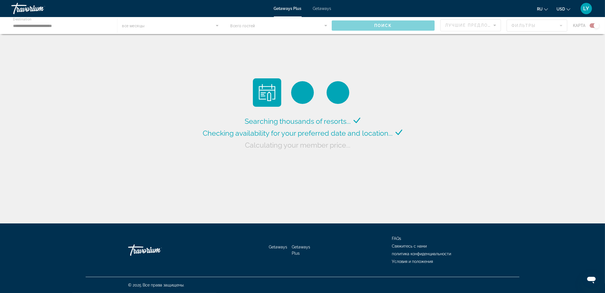
click at [101, 28] on div "Main content" at bounding box center [302, 25] width 605 height 17
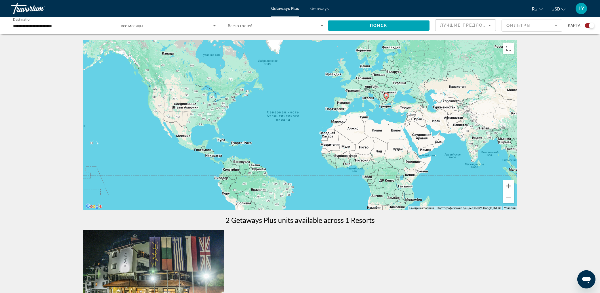
click at [112, 26] on div "**********" at bounding box center [61, 26] width 105 height 16
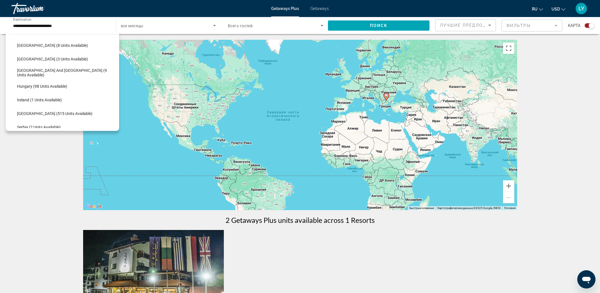
scroll to position [20, 0]
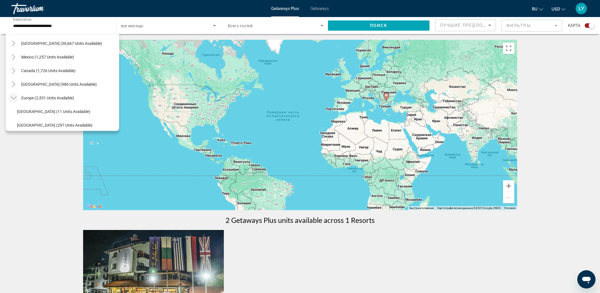
click at [16, 97] on icon "Toggle Europe (2,531 units available)" at bounding box center [14, 98] width 6 height 6
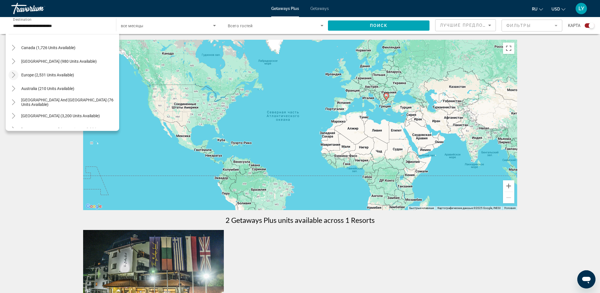
scroll to position [51, 0]
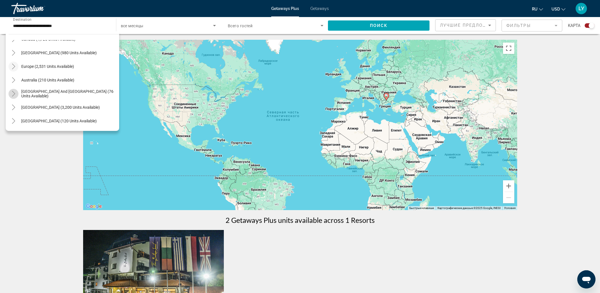
click at [16, 94] on mat-icon "Toggle South Pacific and Oceania (76 units available)" at bounding box center [14, 94] width 10 height 10
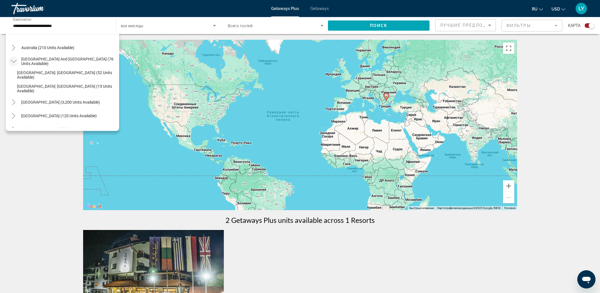
scroll to position [85, 0]
click at [11, 99] on icon "Toggle South America (3,200 units available)" at bounding box center [14, 101] width 6 height 6
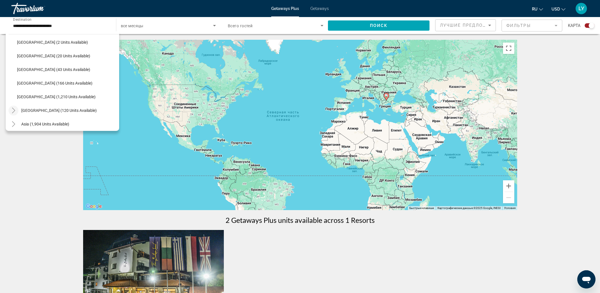
click at [14, 110] on icon "Toggle Central America (120 units available)" at bounding box center [13, 110] width 3 height 6
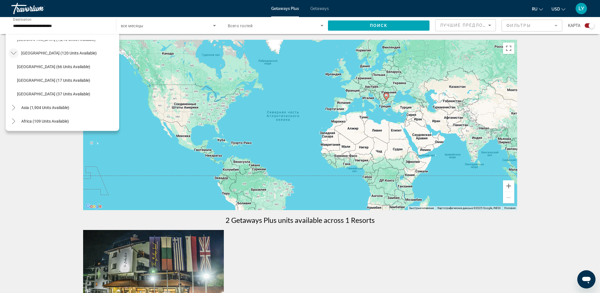
scroll to position [269, 0]
click at [12, 95] on icon "Toggle Asia (1,904 units available)" at bounding box center [14, 94] width 6 height 6
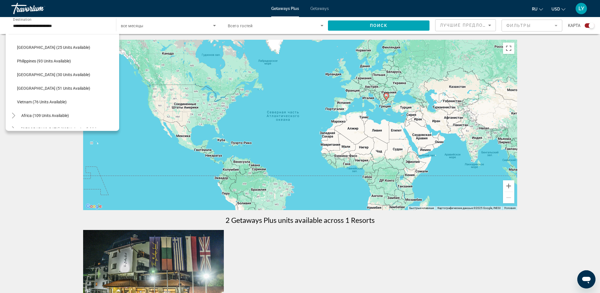
scroll to position [412, 0]
click at [13, 115] on icon "Toggle Africa (109 units available)" at bounding box center [14, 114] width 6 height 6
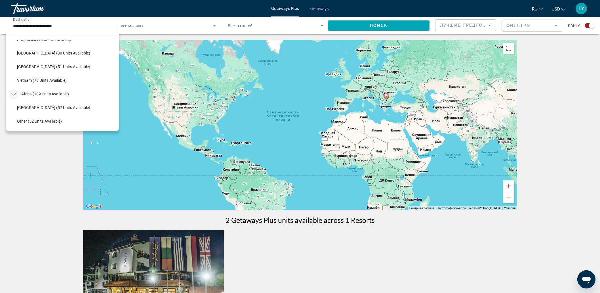
scroll to position [446, 0]
click at [11, 119] on icon "Toggle Middle East (335 units available)" at bounding box center [14, 122] width 6 height 6
click at [60, 89] on span "Search widget" at bounding box center [66, 94] width 105 height 14
type input "**********"
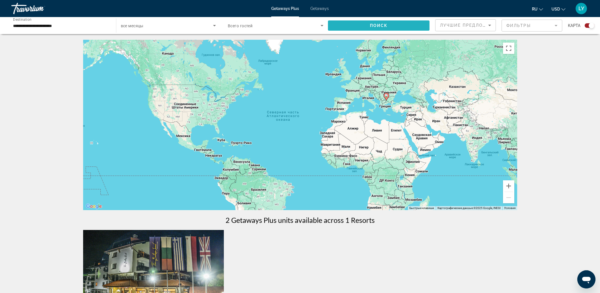
click at [379, 24] on span "Поиск" at bounding box center [379, 25] width 18 height 5
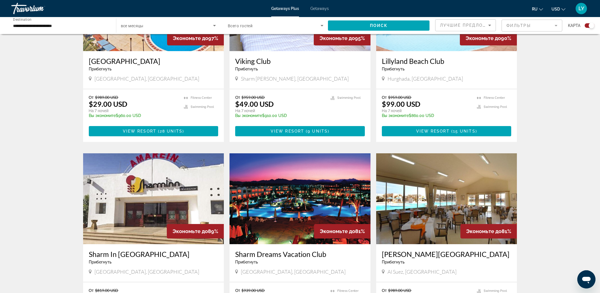
scroll to position [531, 0]
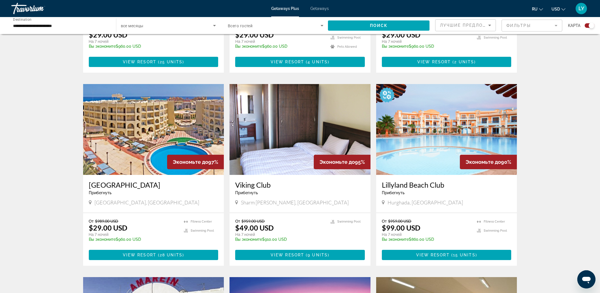
click at [413, 143] on img "Main content" at bounding box center [446, 129] width 141 height 91
